Goal: Ask a question

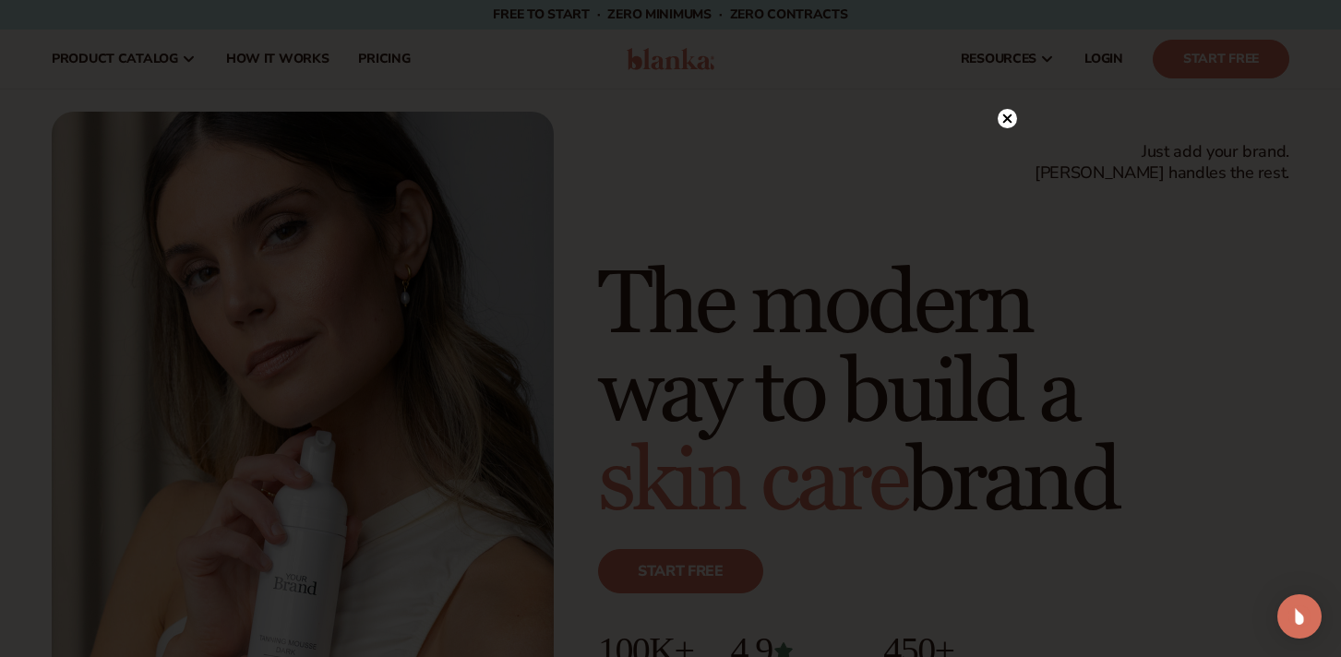
click at [1008, 120] on icon at bounding box center [1006, 118] width 9 height 9
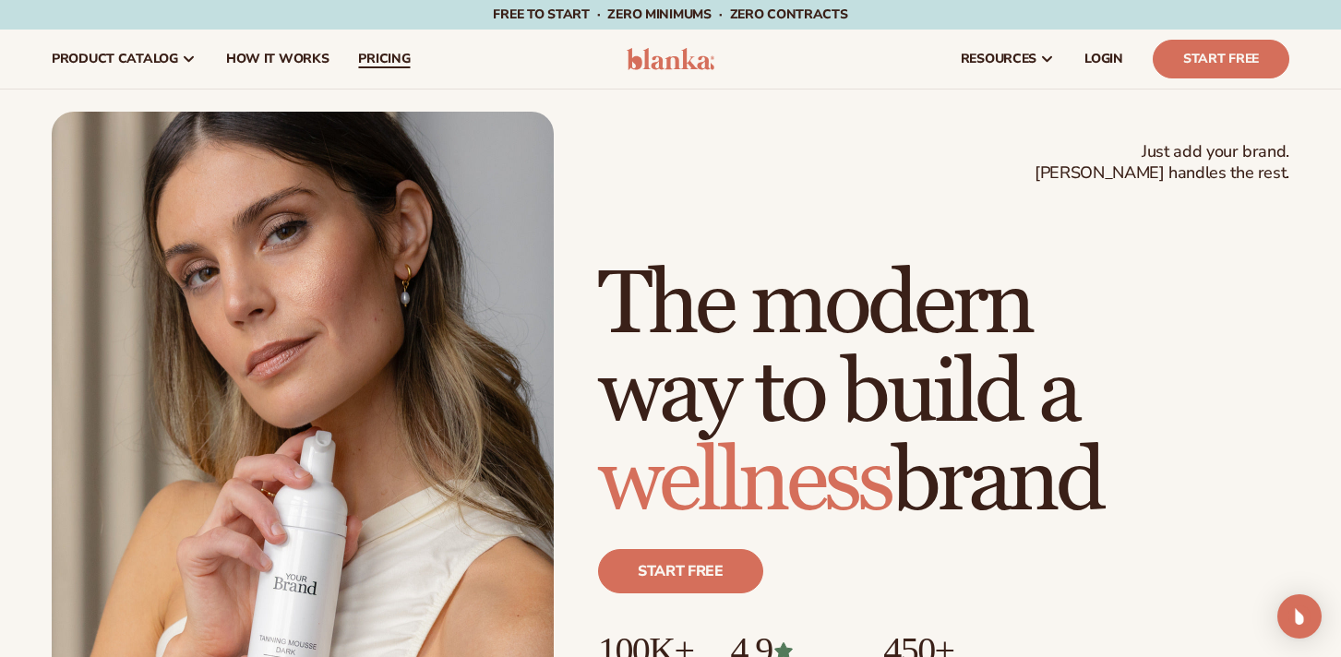
click at [383, 60] on span "pricing" at bounding box center [384, 59] width 52 height 15
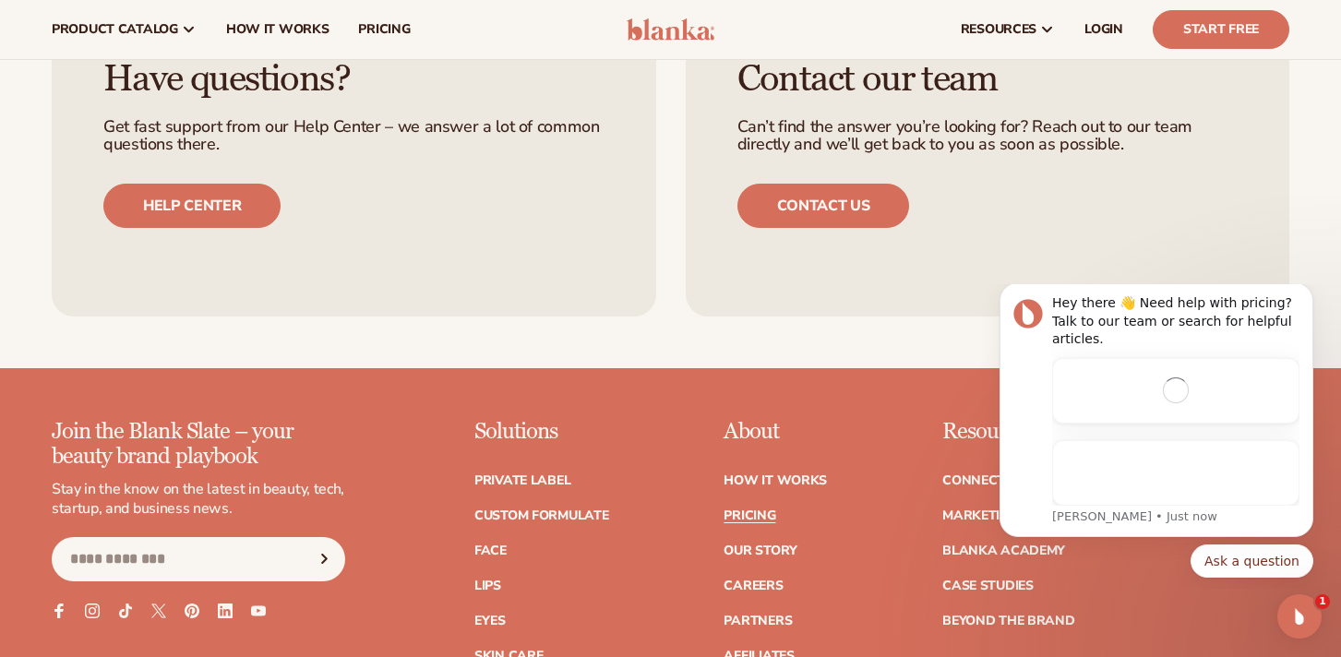
scroll to position [3142, 0]
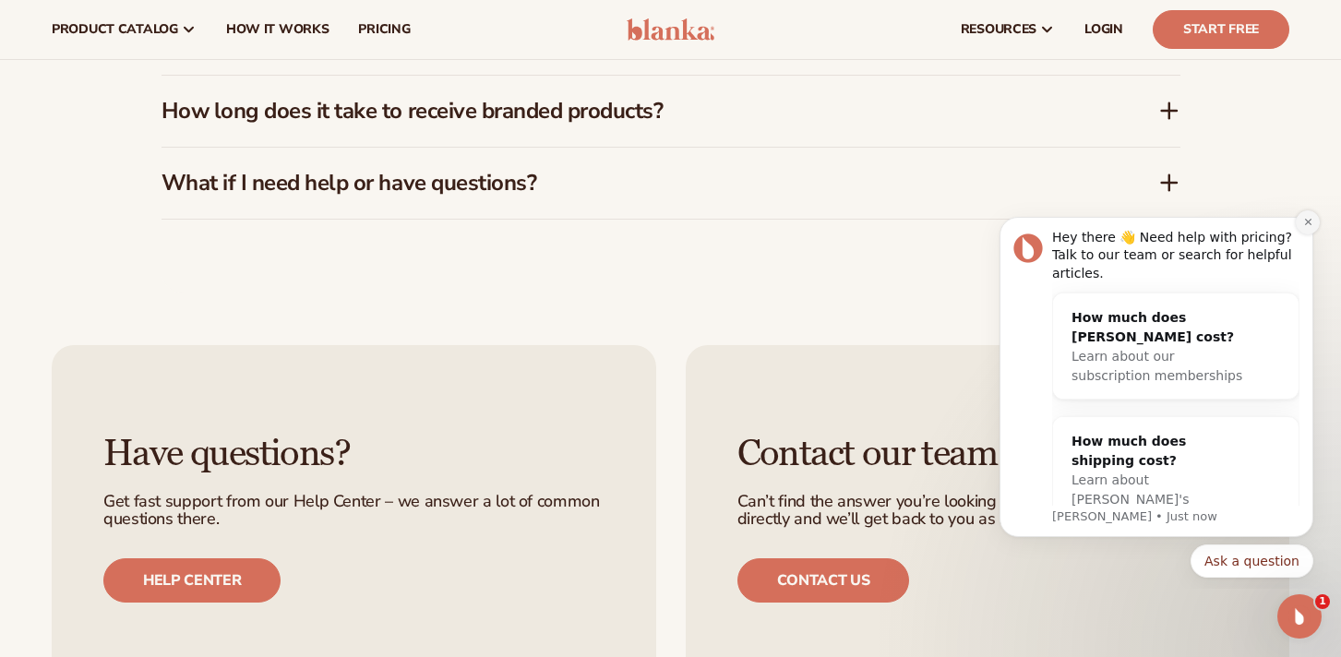
click at [1307, 226] on icon "Dismiss notification" at bounding box center [1308, 222] width 10 height 10
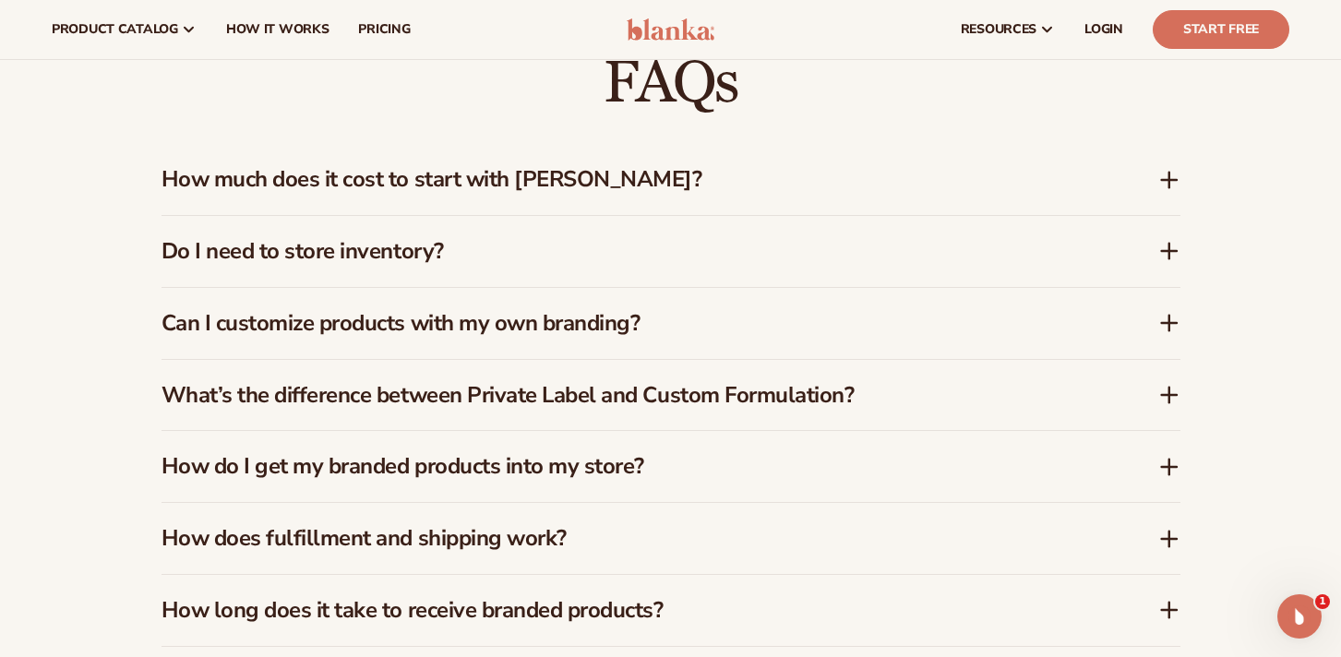
scroll to position [2562, 0]
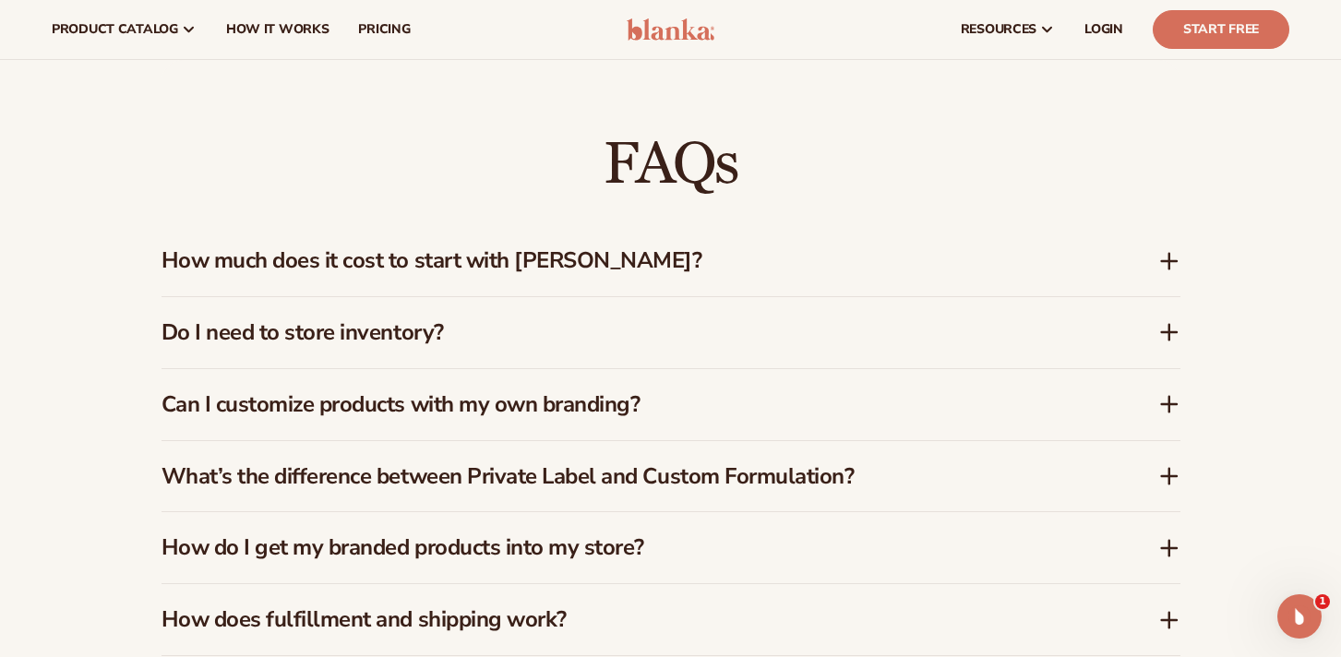
click at [460, 261] on h3 "How much does it cost to start with [PERSON_NAME]?" at bounding box center [633, 260] width 942 height 27
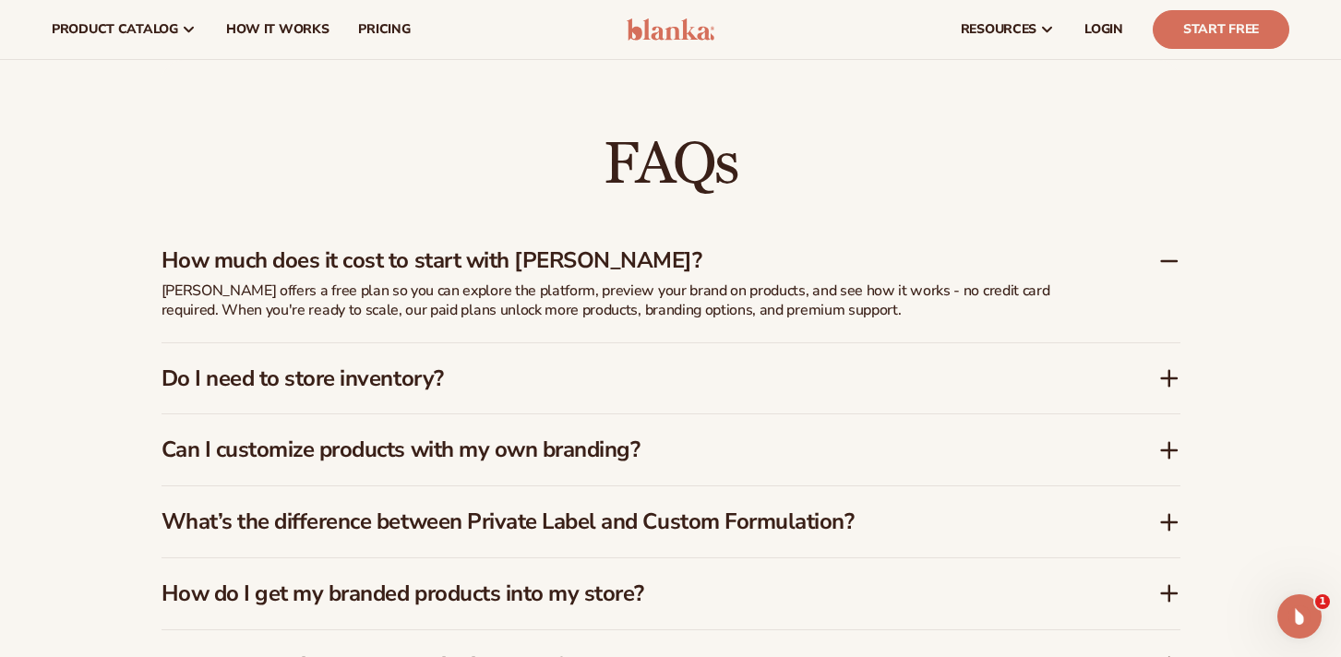
click at [349, 378] on h3 "Do I need to store inventory?" at bounding box center [633, 379] width 942 height 27
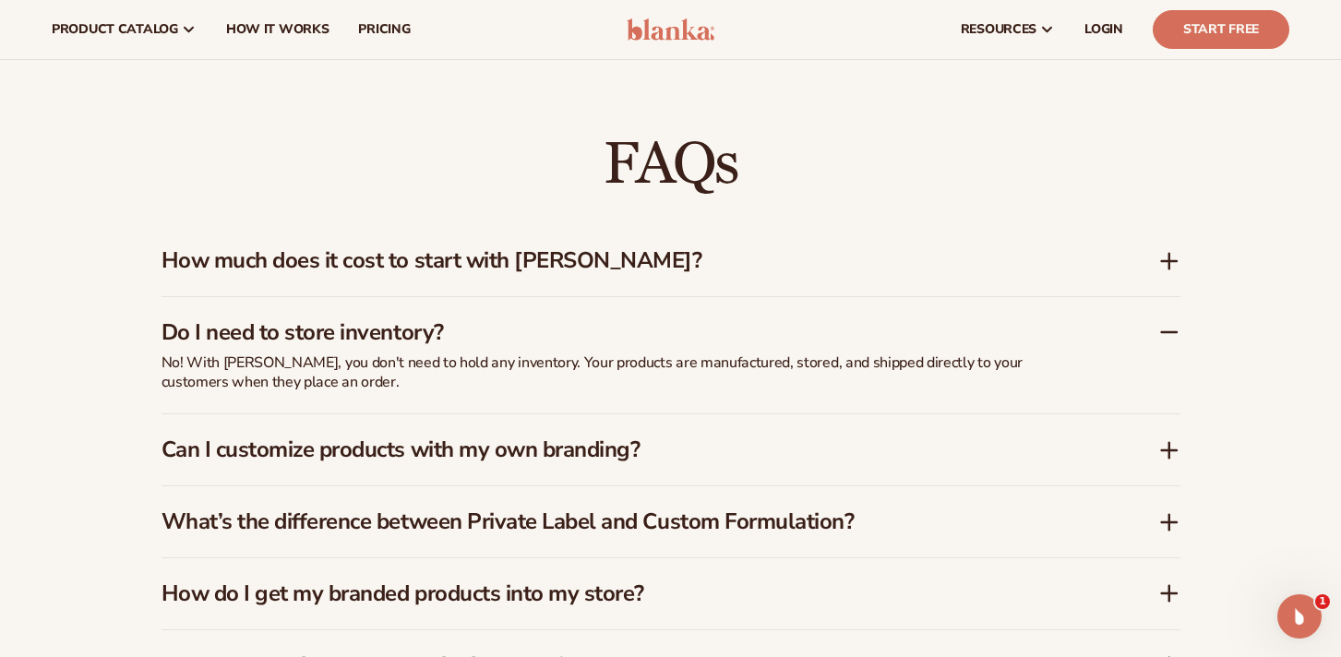
click at [399, 266] on h3 "How much does it cost to start with [PERSON_NAME]?" at bounding box center [633, 260] width 942 height 27
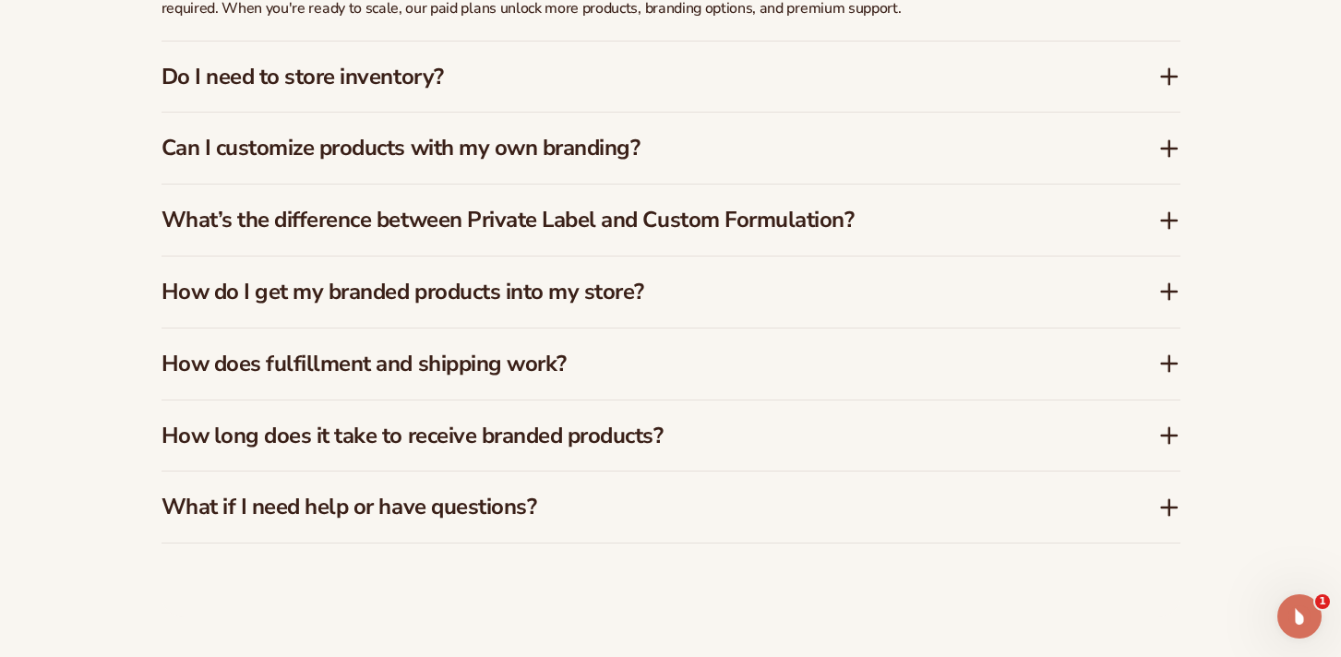
scroll to position [2902, 0]
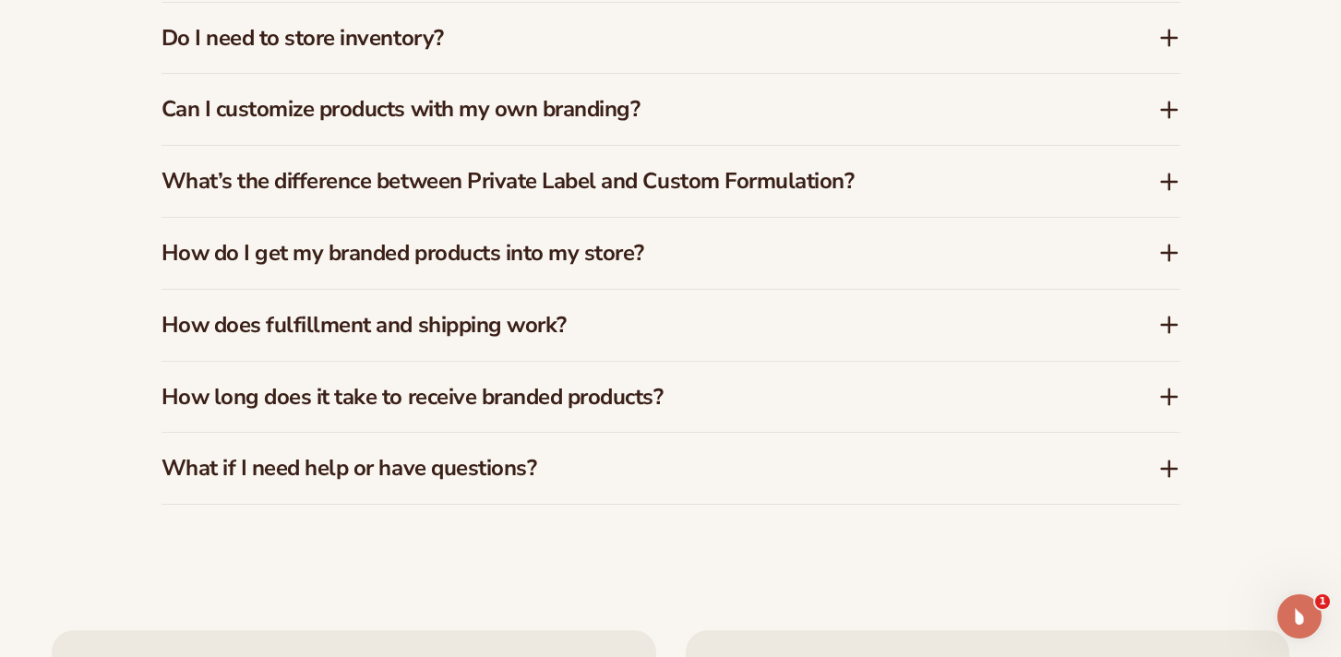
click at [419, 250] on h3 "How do I get my branded products into my store?" at bounding box center [633, 253] width 942 height 27
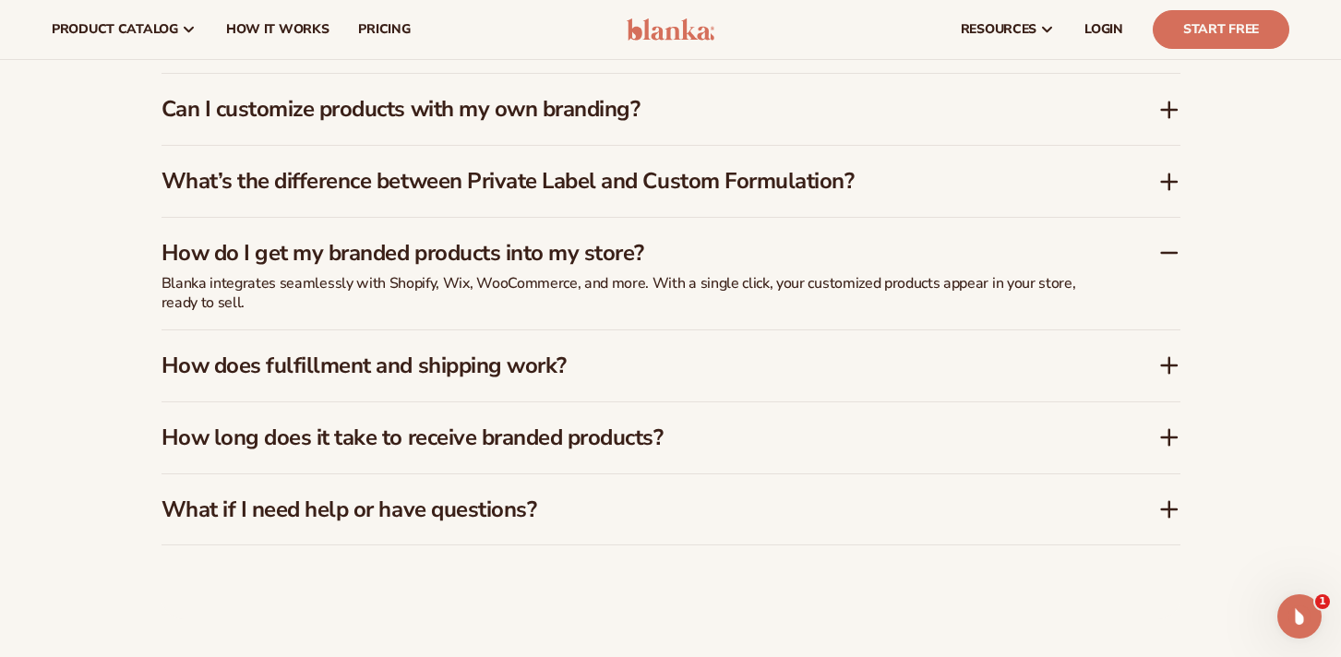
scroll to position [2857, 0]
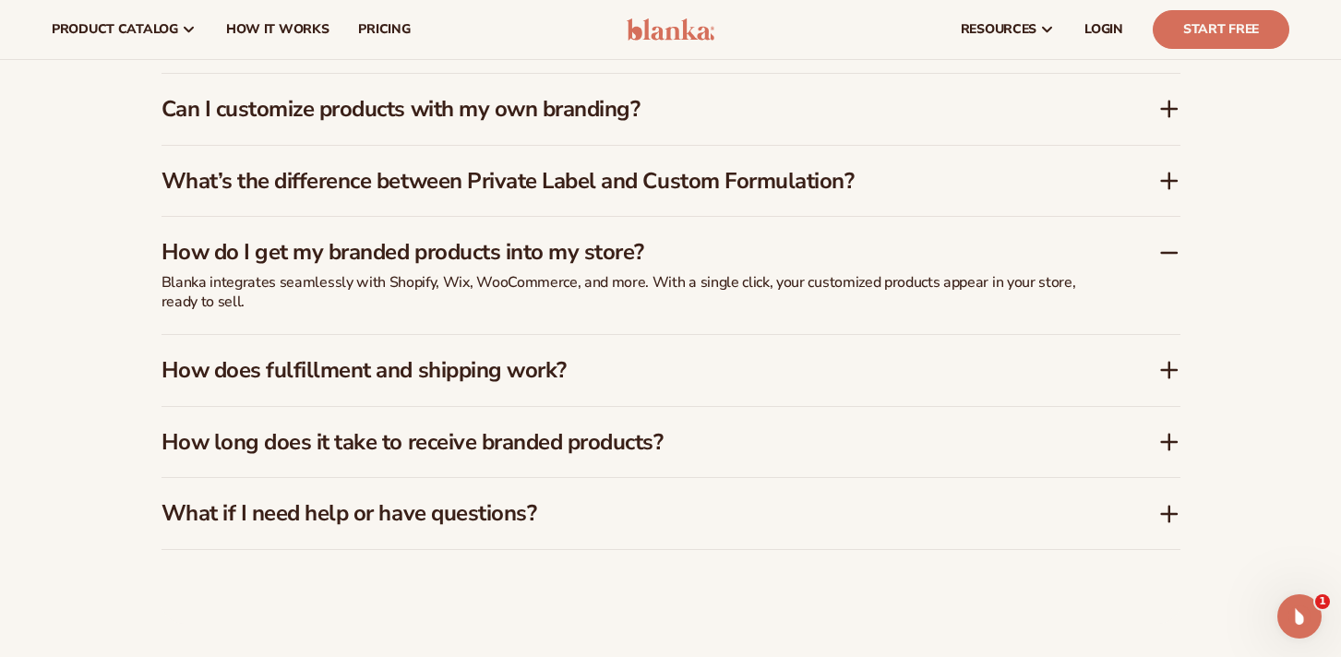
click at [419, 250] on h3 "How do I get my branded products into my store?" at bounding box center [633, 252] width 942 height 27
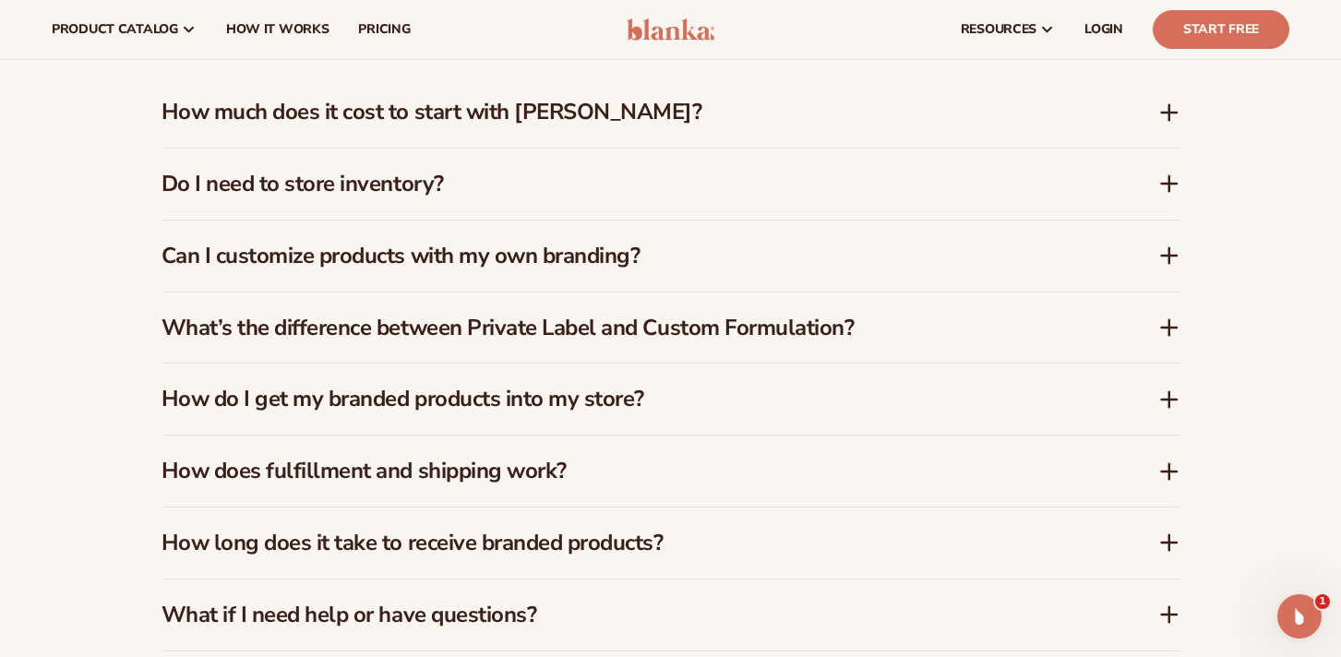
scroll to position [2694, 0]
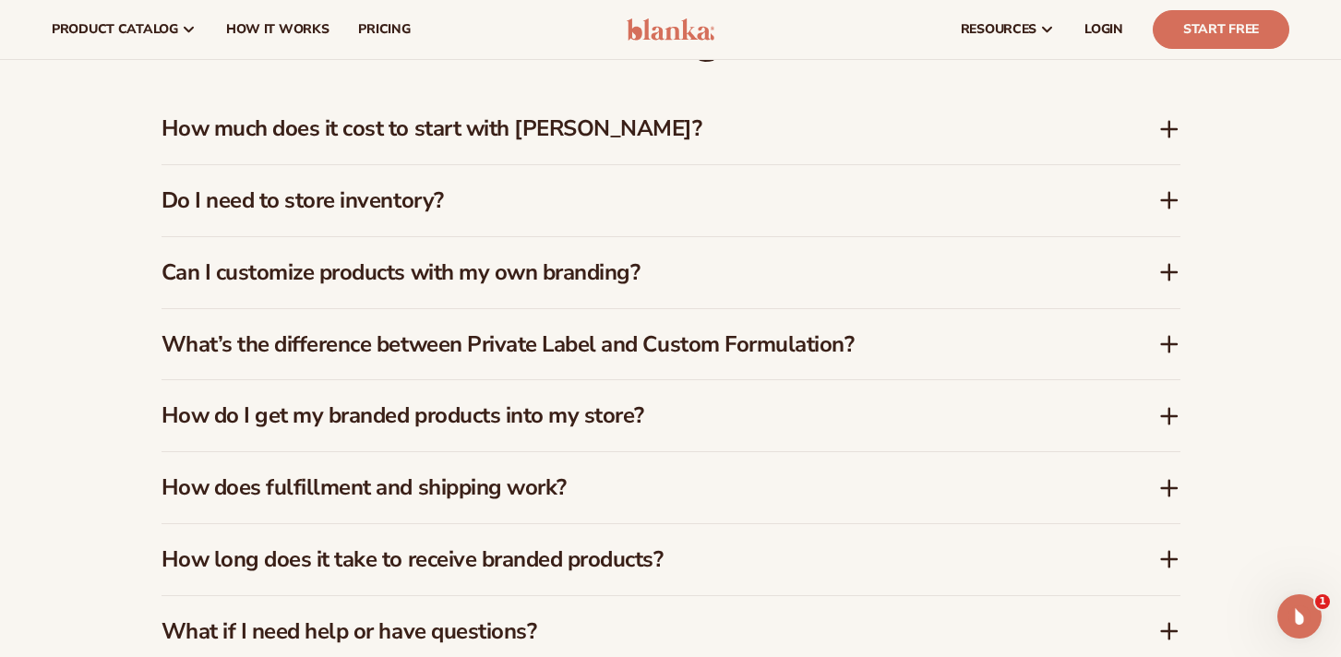
click at [578, 342] on h3 "What’s the difference between Private Label and Custom Formulation?" at bounding box center [633, 344] width 942 height 27
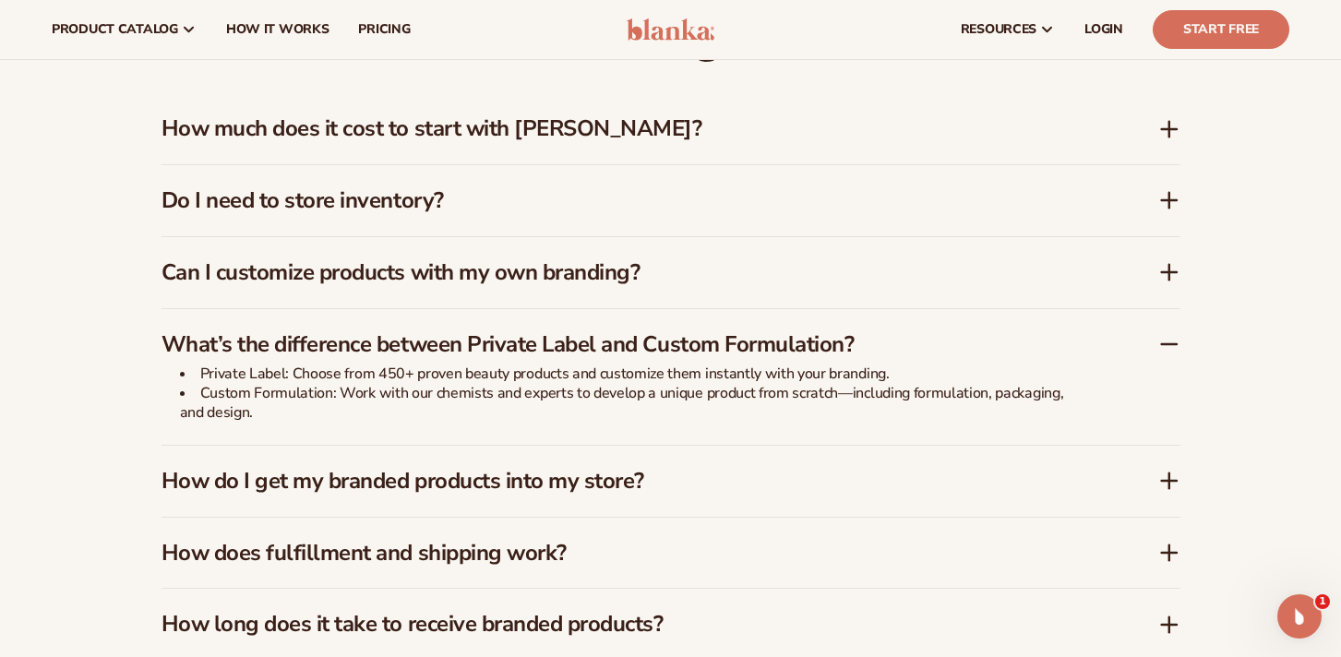
click at [578, 342] on h3 "What’s the difference between Private Label and Custom Formulation?" at bounding box center [633, 344] width 942 height 27
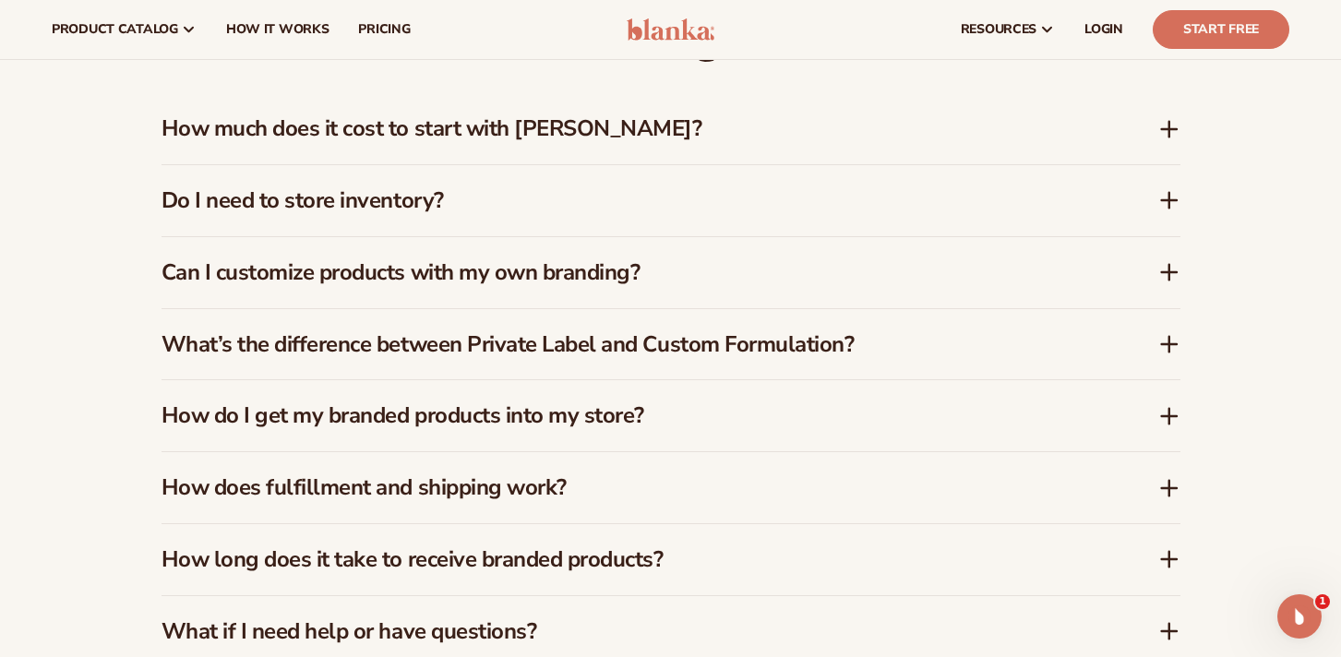
click at [522, 265] on h3 "Can I customize products with my own branding?" at bounding box center [633, 272] width 942 height 27
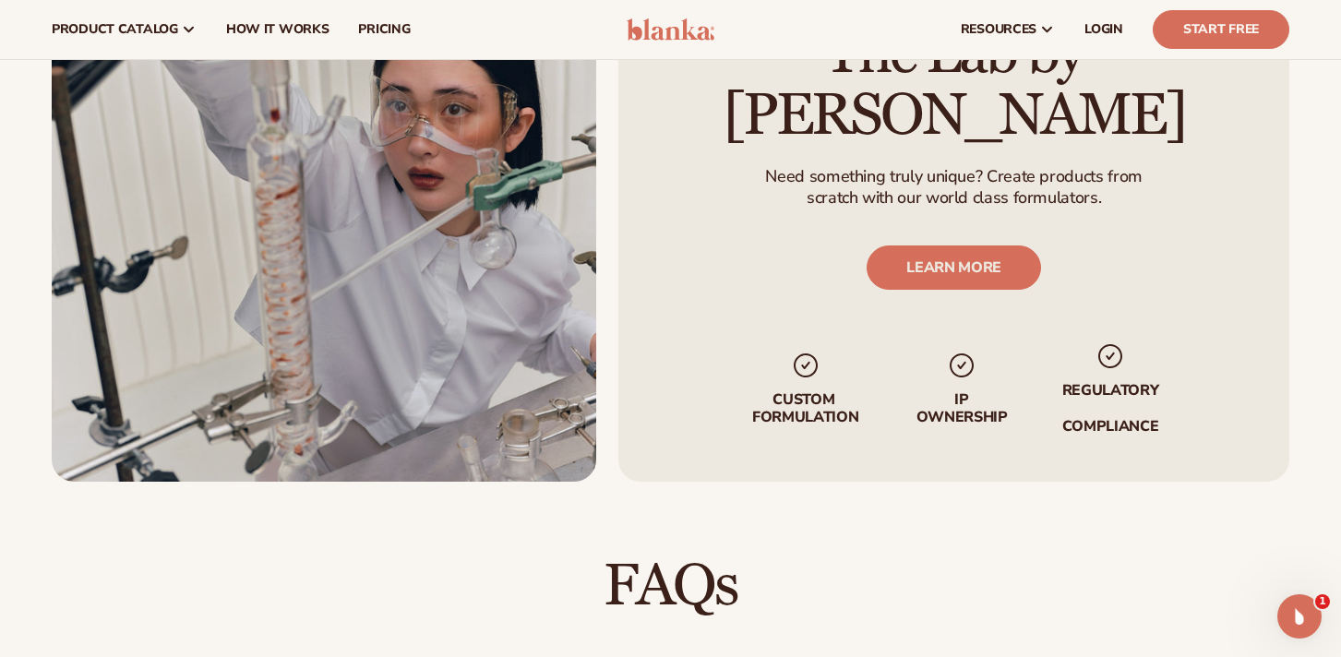
scroll to position [2089, 0]
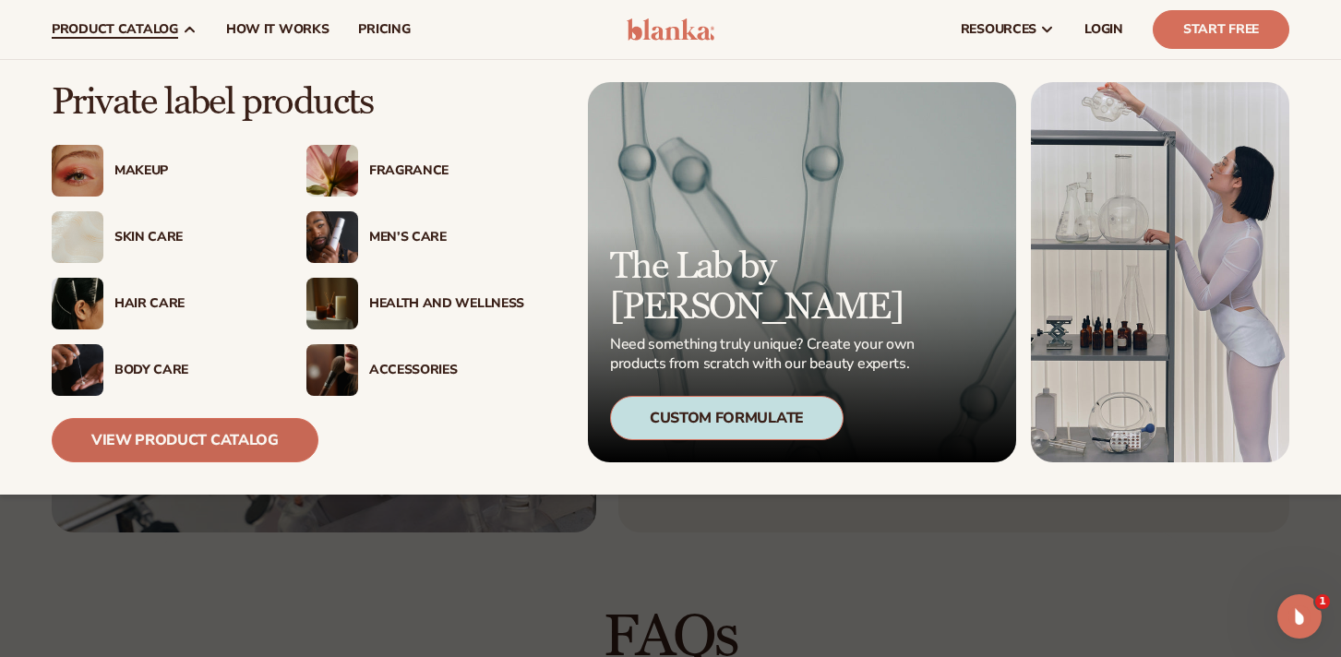
click at [191, 448] on link "View Product Catalog" at bounding box center [185, 440] width 267 height 44
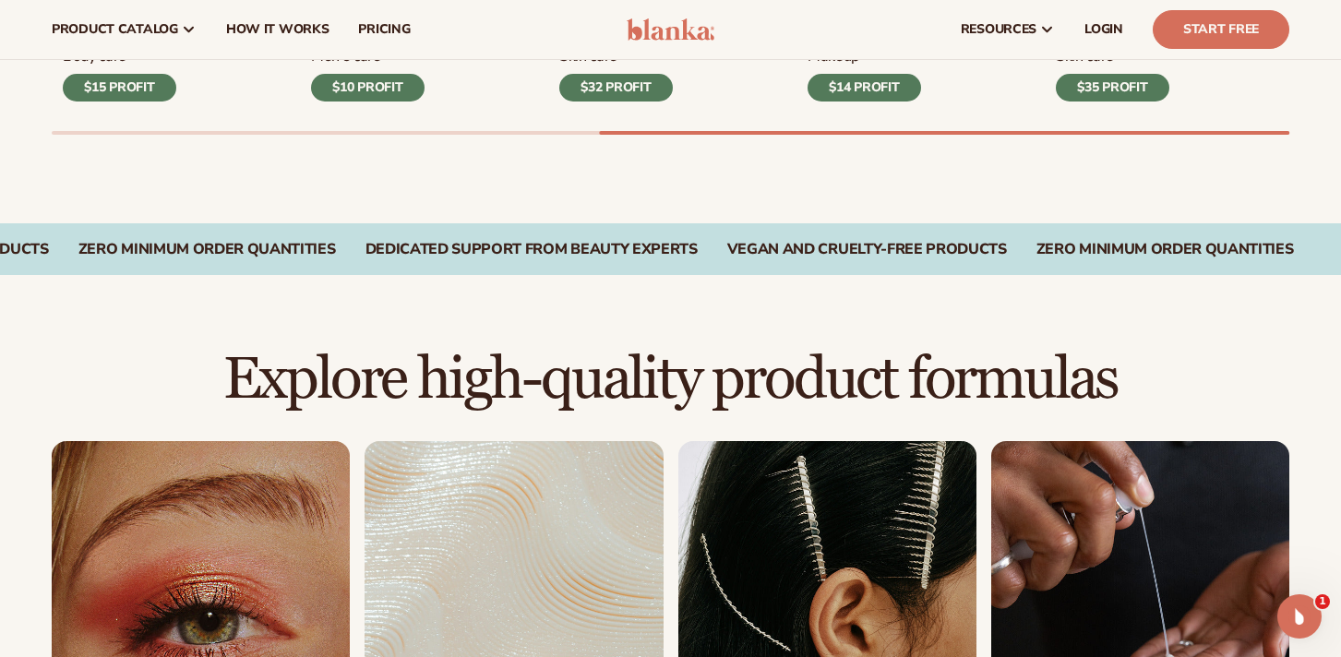
scroll to position [876, 0]
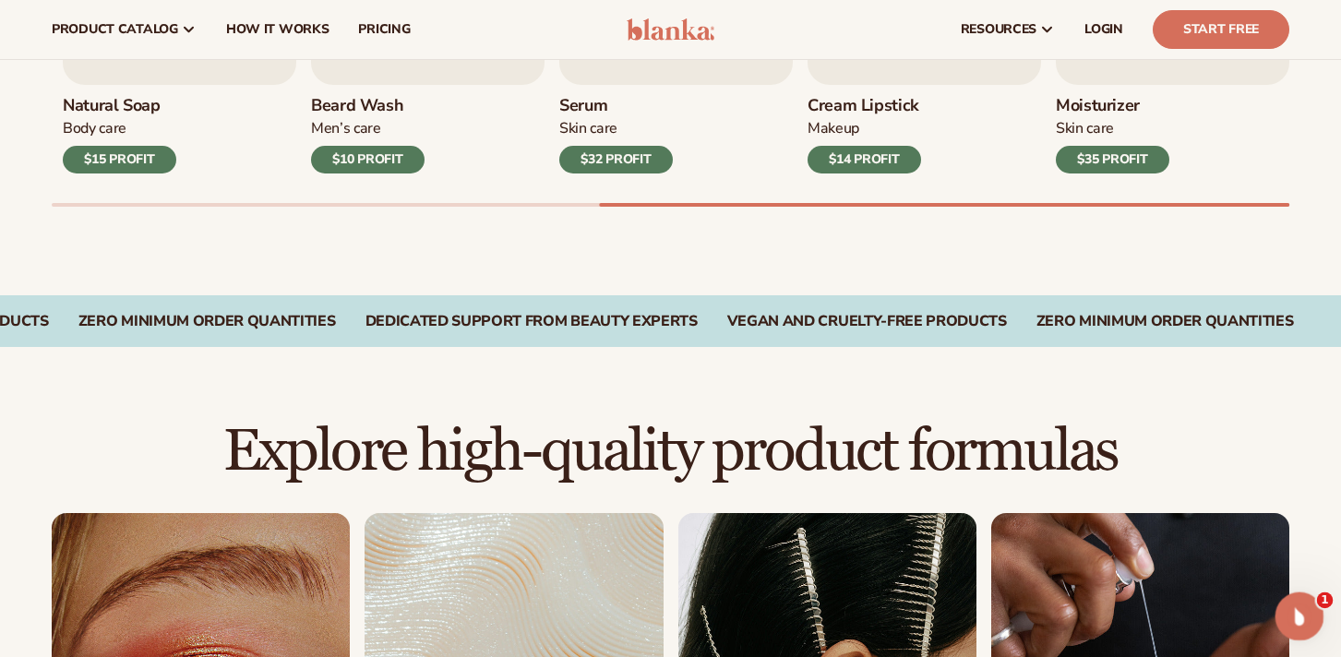
click at [1302, 619] on icon "Open Intercom Messenger" at bounding box center [1297, 614] width 30 height 30
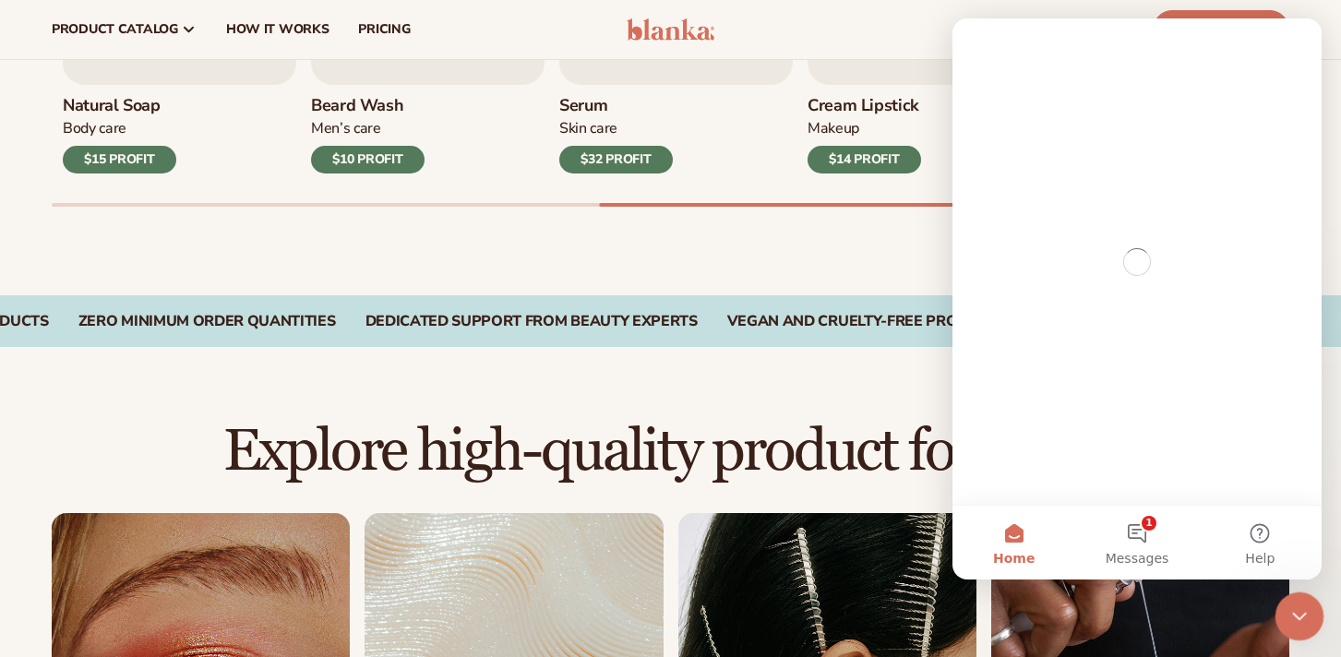
scroll to position [0, 0]
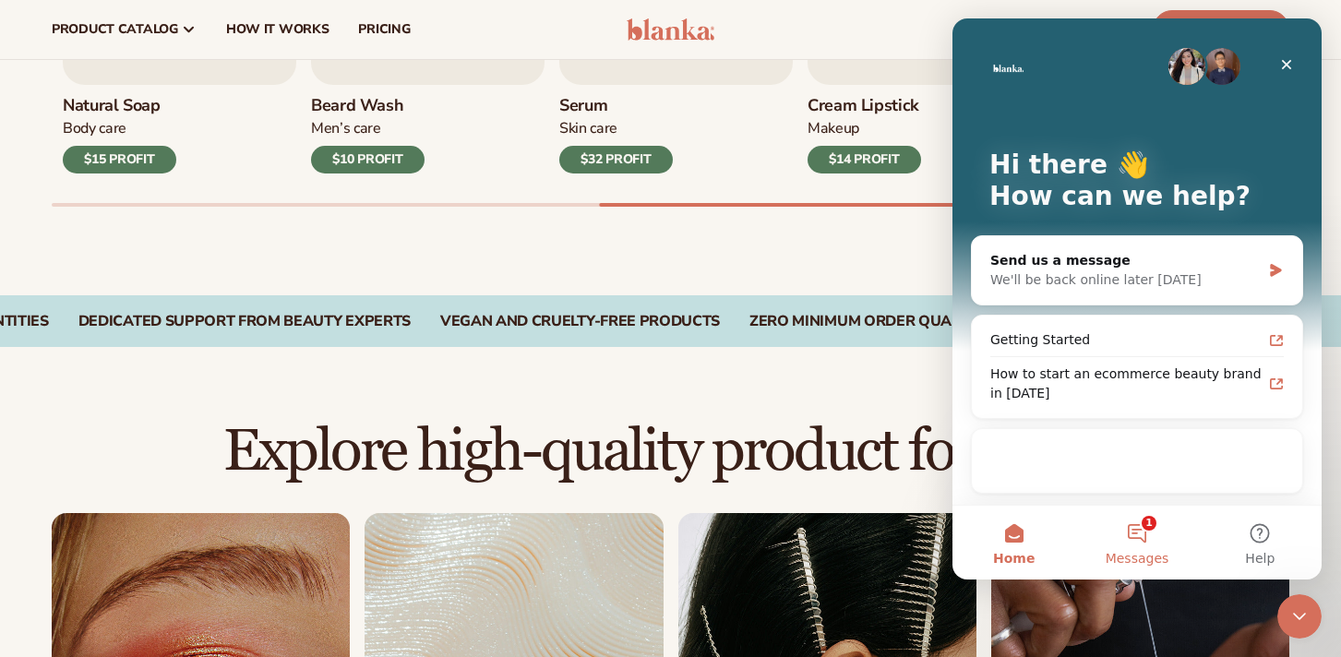
click at [1131, 534] on button "1 Messages" at bounding box center [1136, 543] width 123 height 74
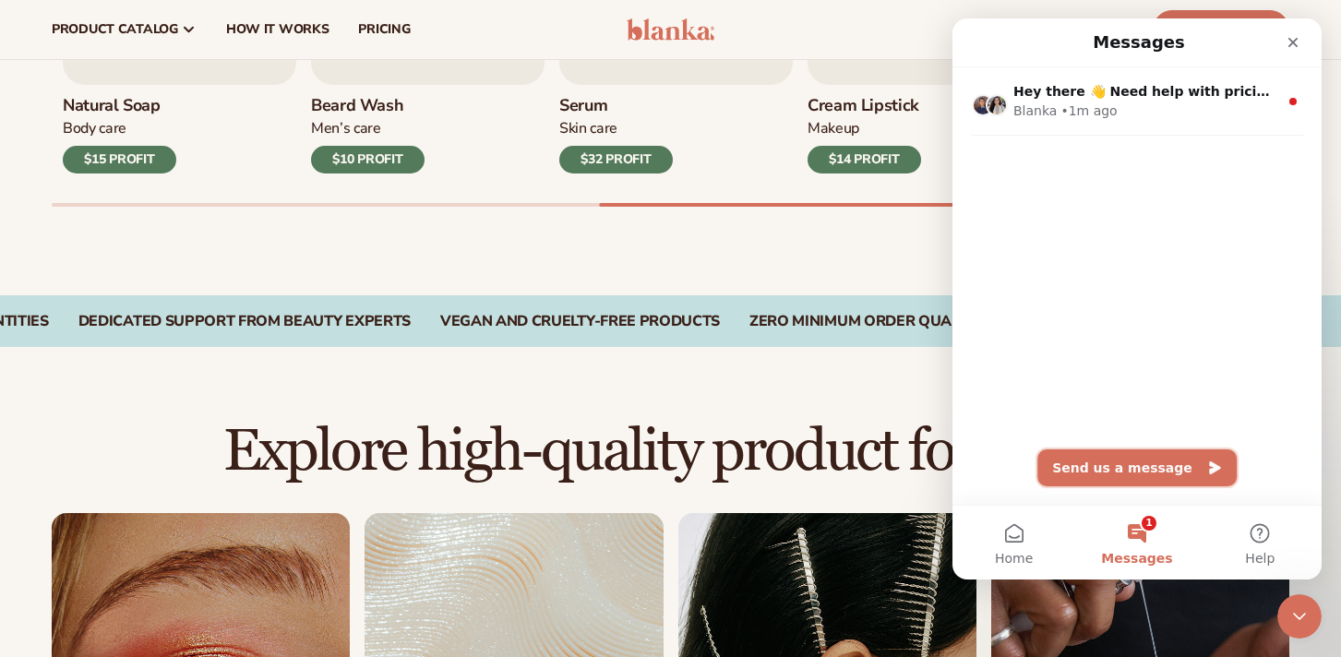
click at [1115, 475] on button "Send us a message" at bounding box center [1137, 468] width 199 height 37
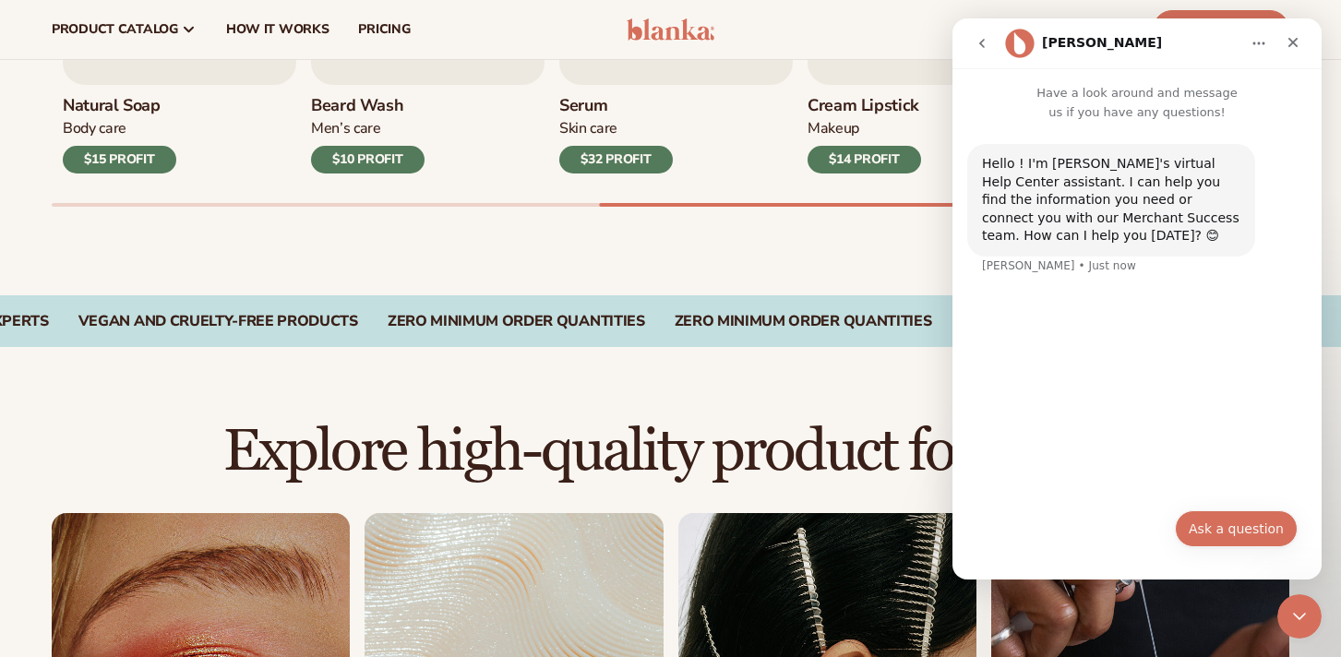
click at [1263, 537] on button "Ask a question" at bounding box center [1236, 528] width 123 height 37
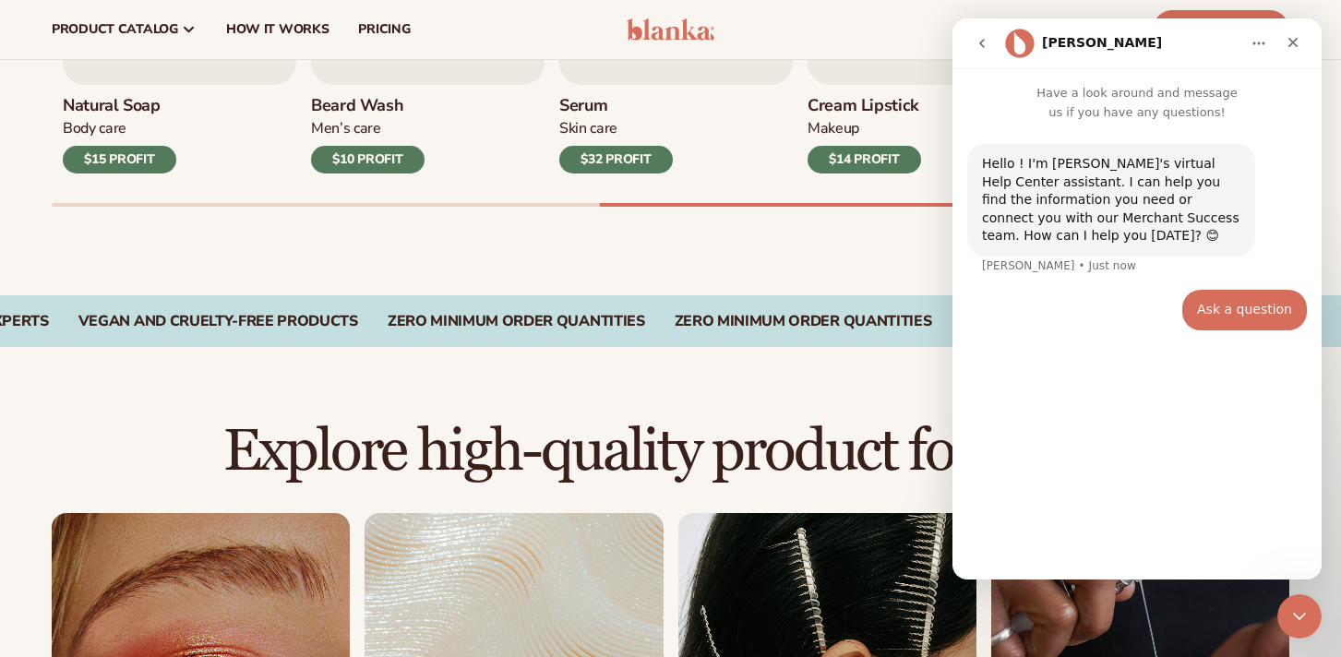
click at [1223, 318] on div "Ask a question" at bounding box center [1244, 310] width 95 height 18
type input "**********"
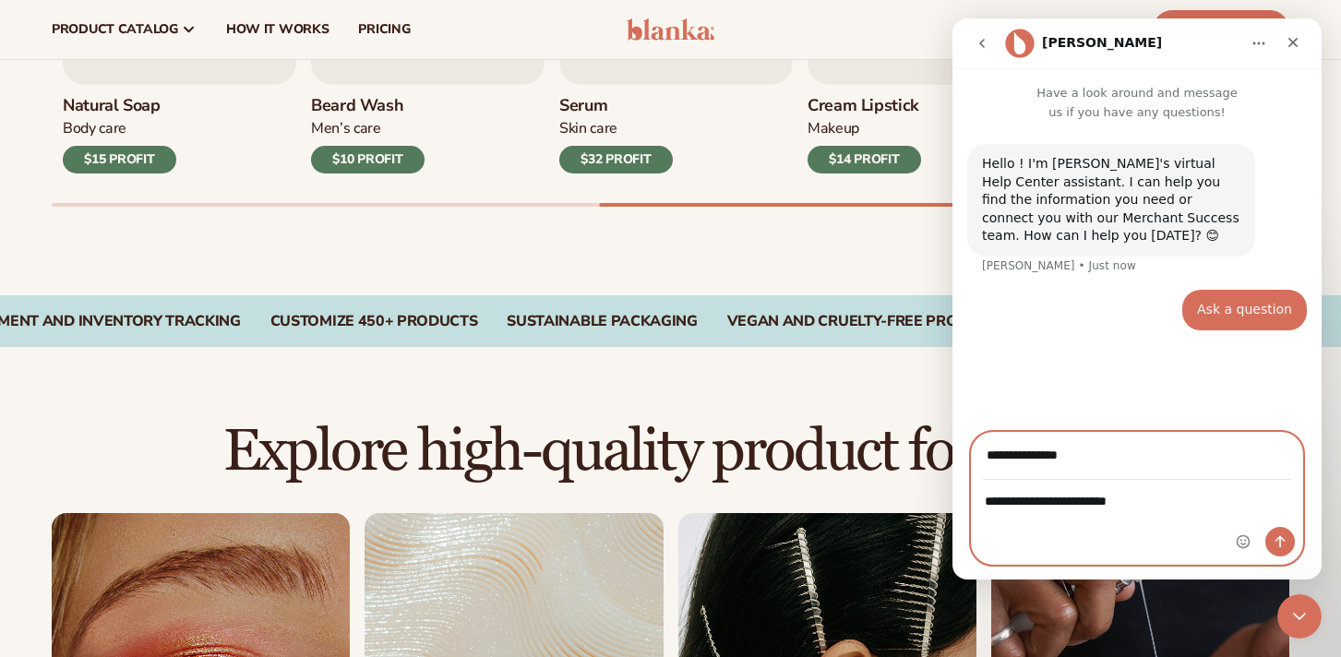
type textarea "**********"
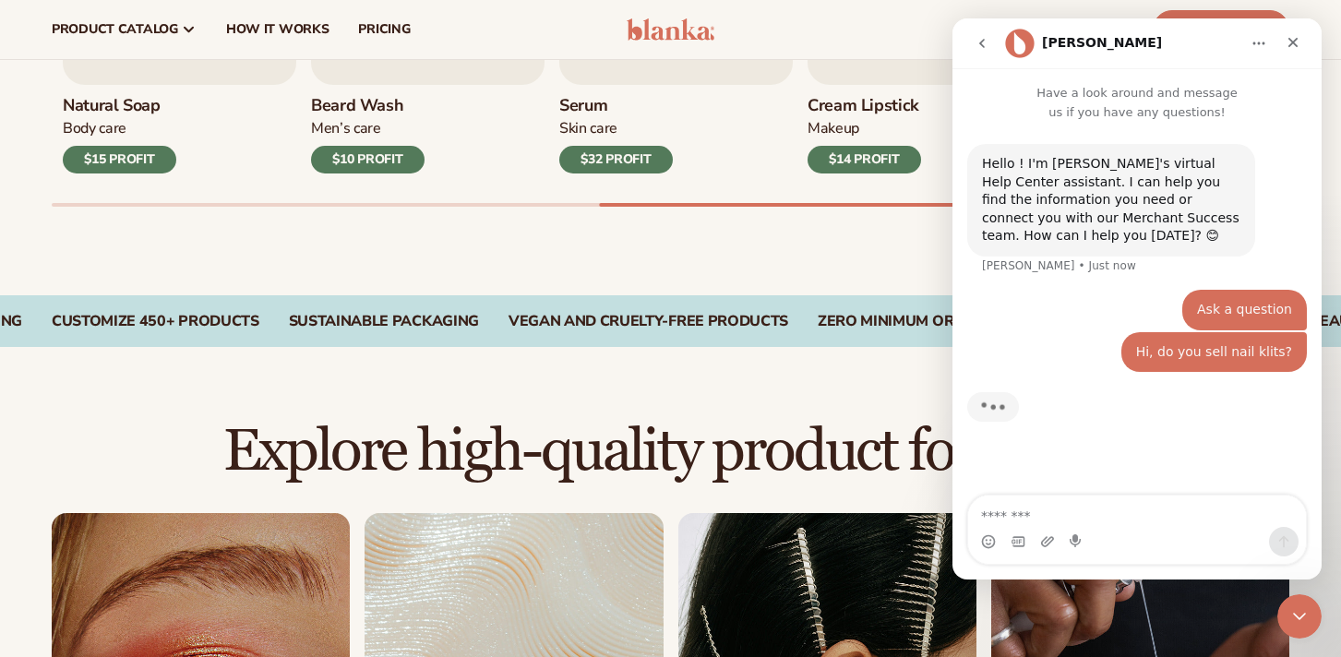
click at [1060, 528] on div "Intercom messenger" at bounding box center [1137, 542] width 338 height 30
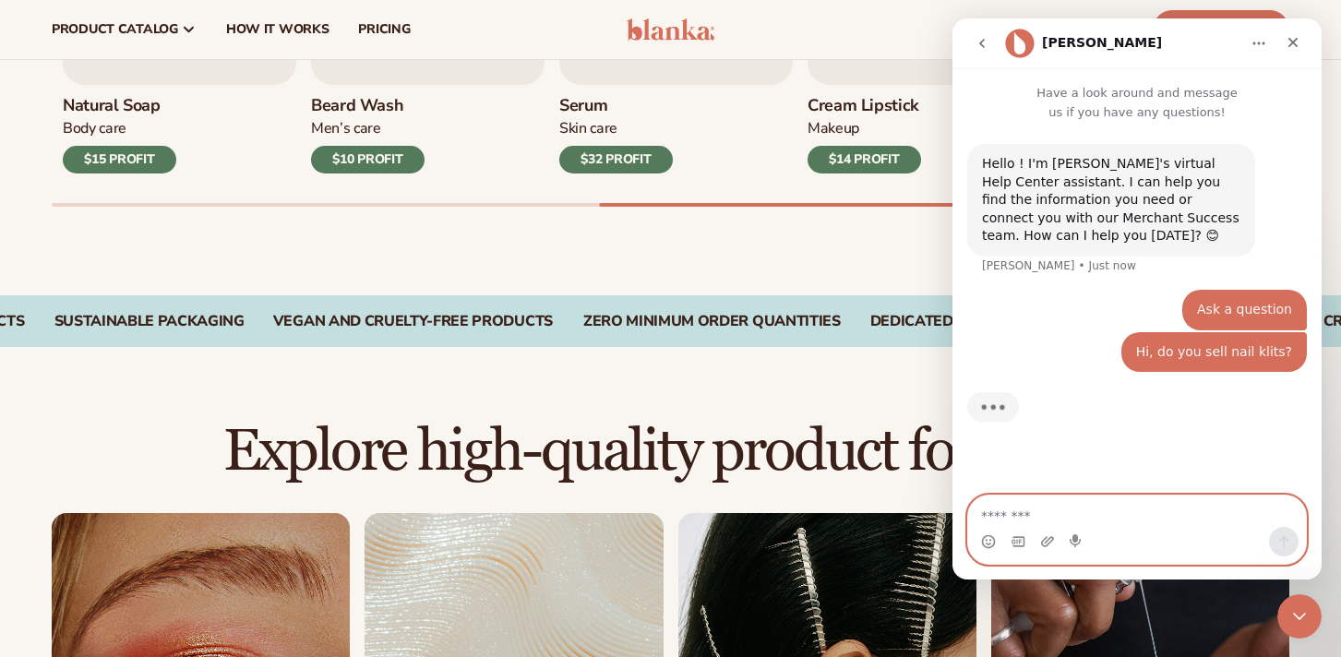
click at [1038, 520] on textarea "Message…" at bounding box center [1137, 511] width 338 height 31
type textarea "*****"
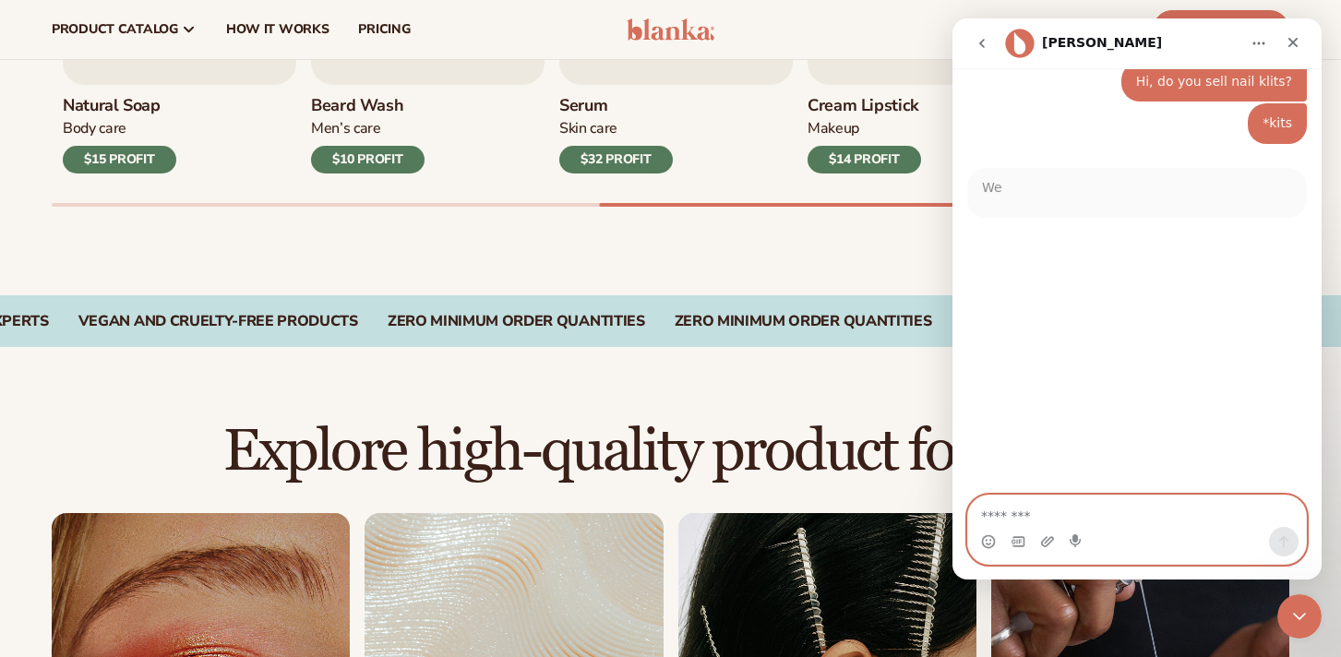
scroll to position [273, 0]
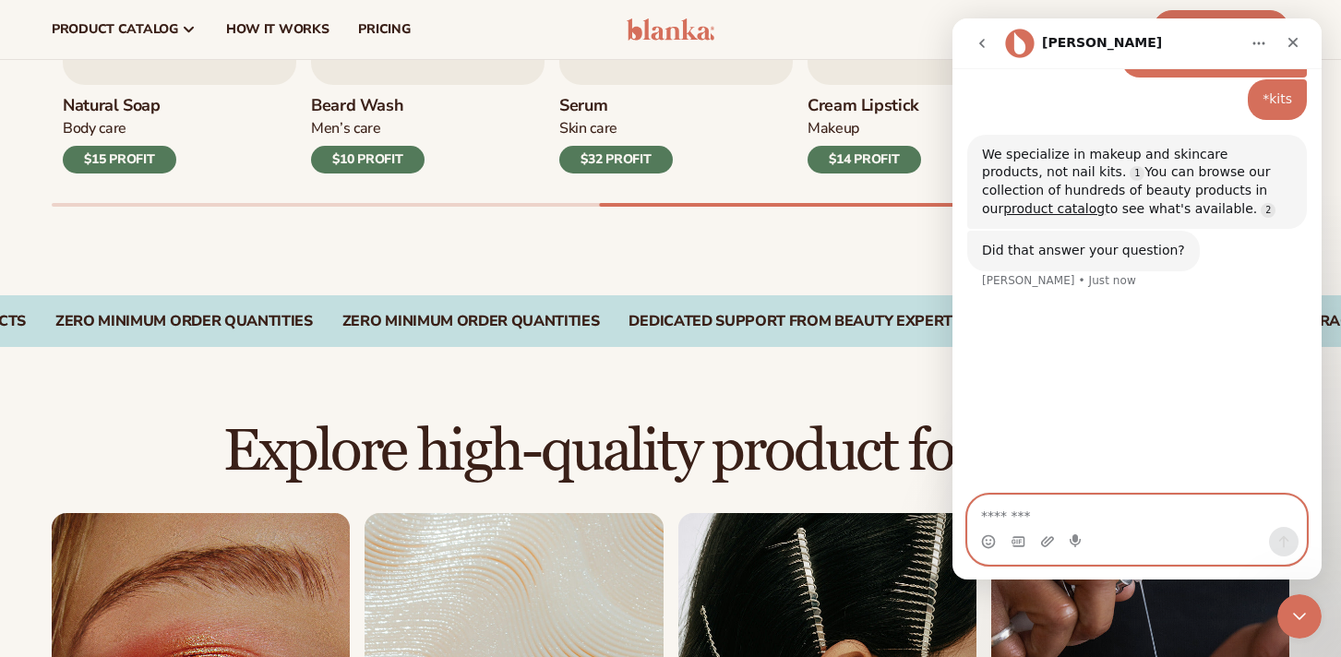
click at [1075, 520] on textarea "Message…" at bounding box center [1137, 511] width 338 height 31
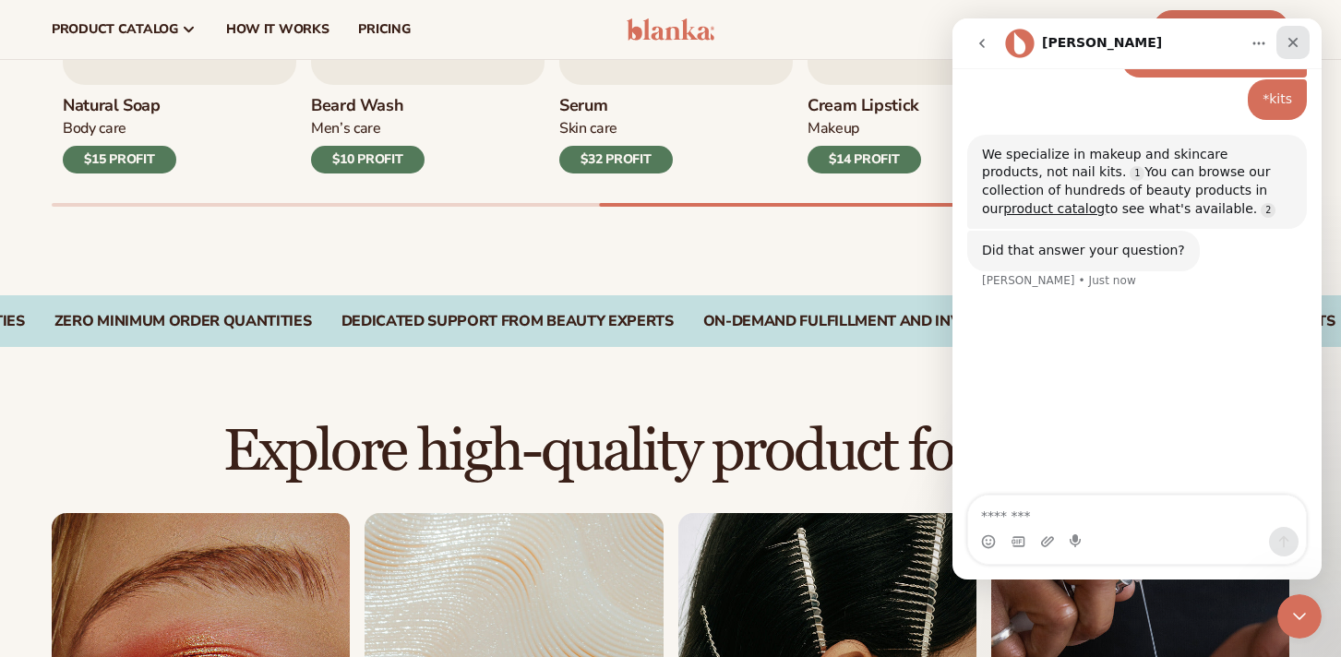
click at [1289, 42] on icon "Close" at bounding box center [1293, 42] width 15 height 15
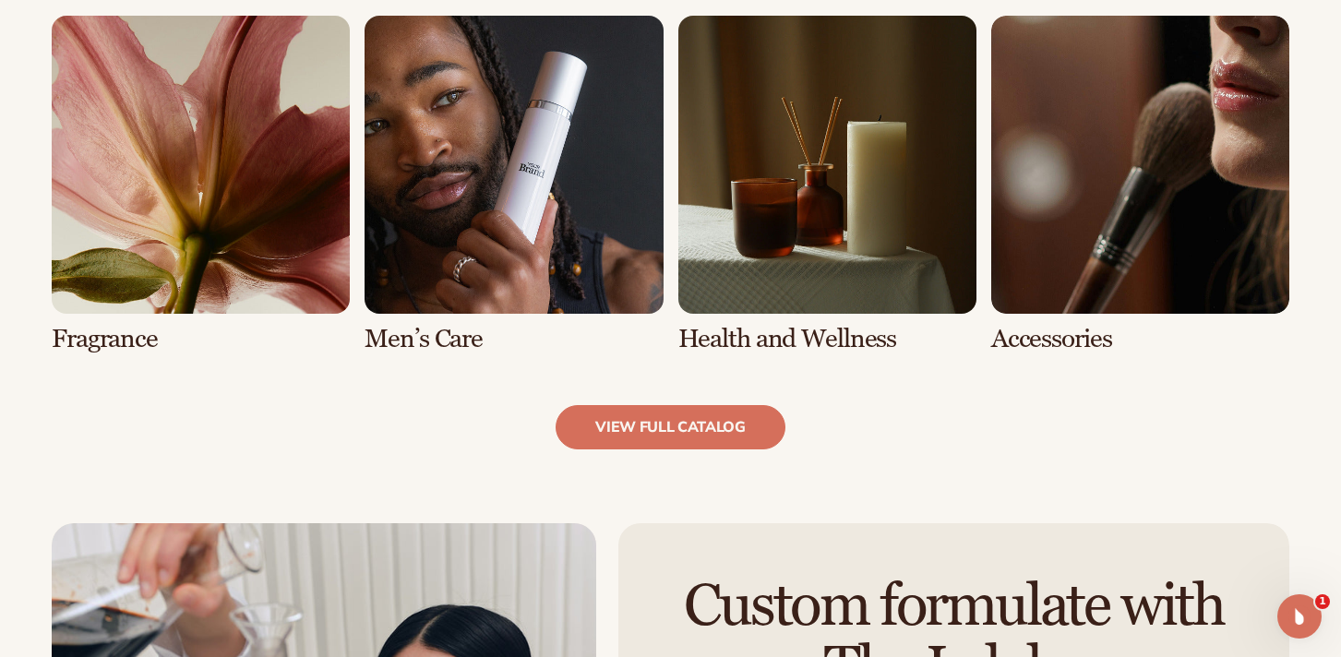
scroll to position [1743, 0]
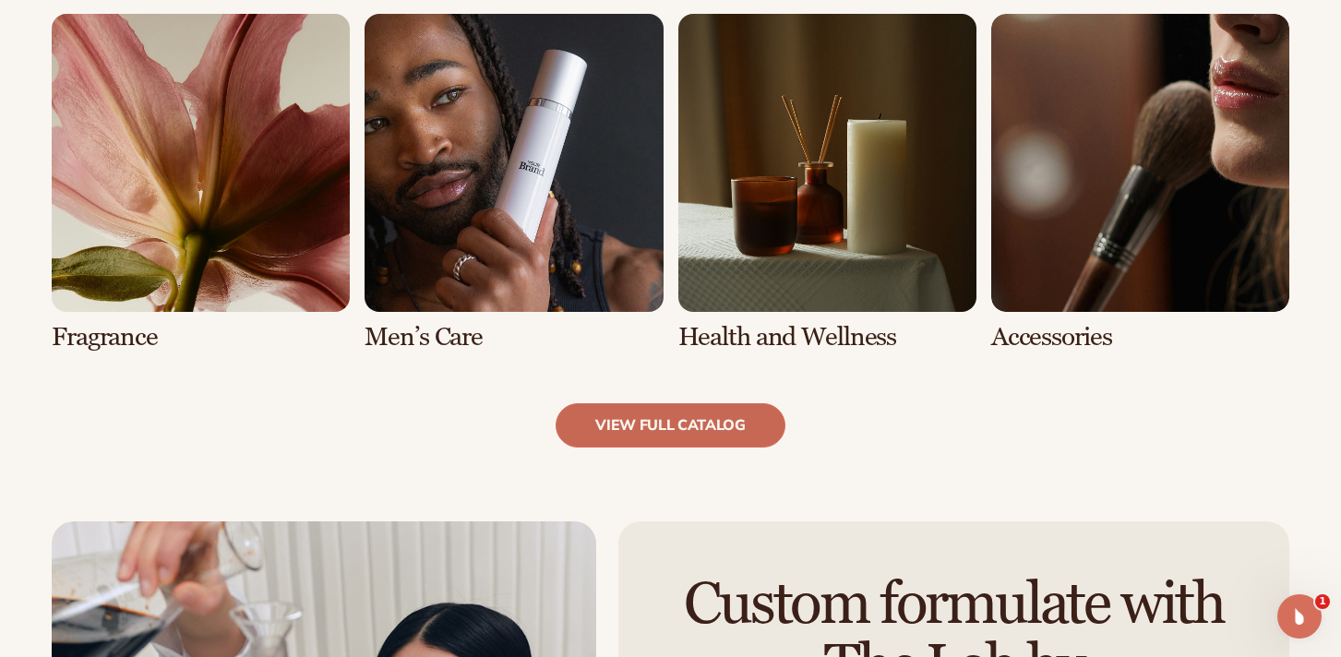
click at [737, 430] on link "view full catalog" at bounding box center [671, 425] width 230 height 44
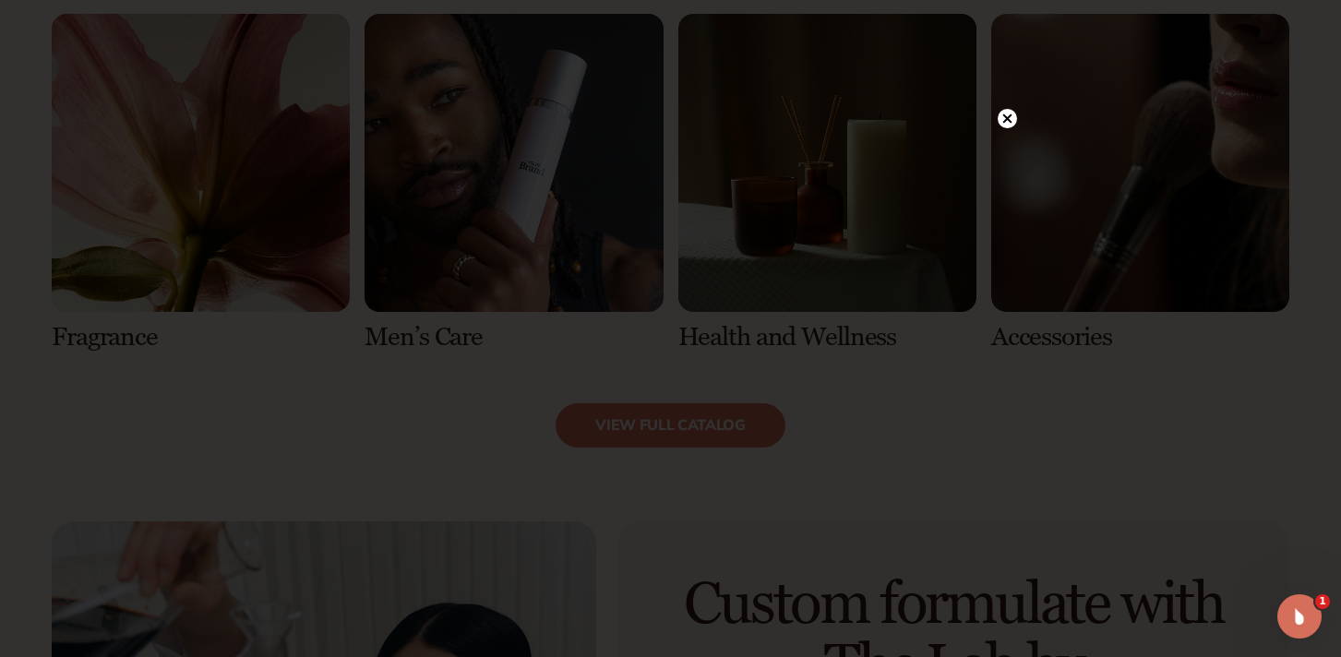
click at [1012, 118] on circle at bounding box center [1007, 118] width 19 height 19
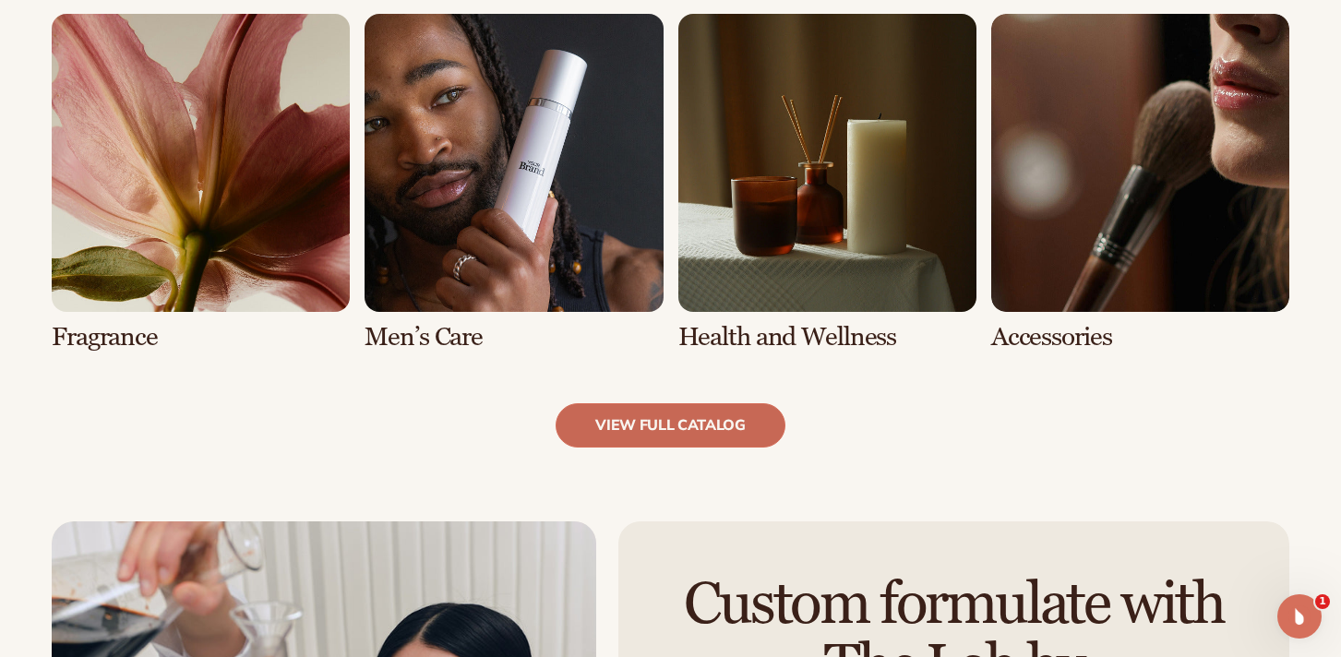
click at [644, 431] on link "view full catalog" at bounding box center [671, 425] width 230 height 44
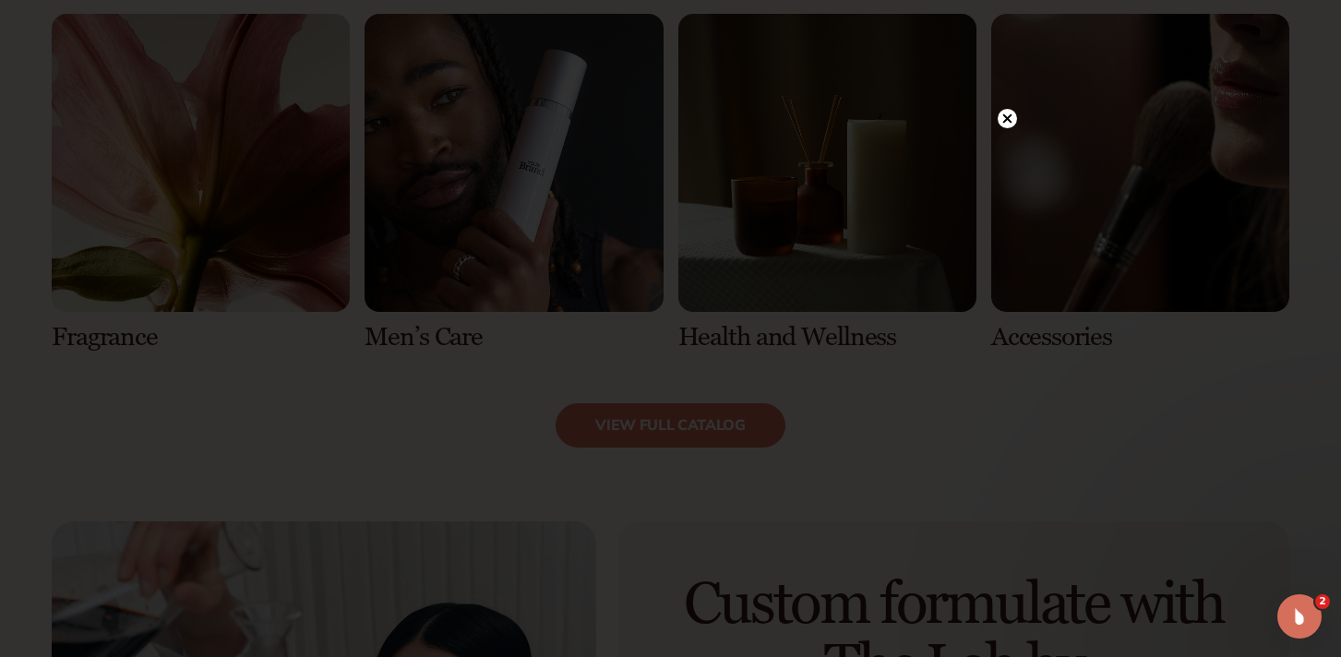
scroll to position [204, 0]
